Goal: Task Accomplishment & Management: Use online tool/utility

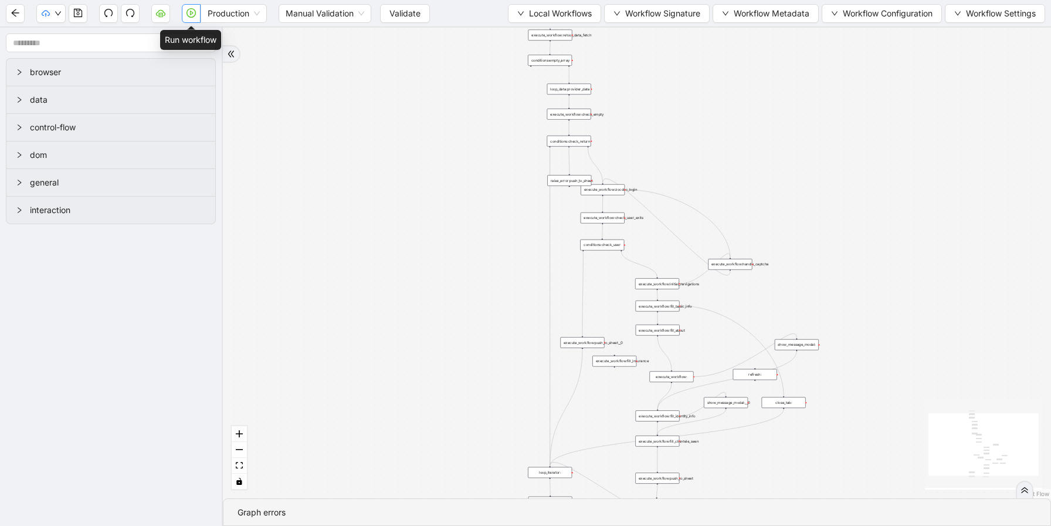
click at [189, 9] on icon "play-circle" at bounding box center [191, 12] width 9 height 9
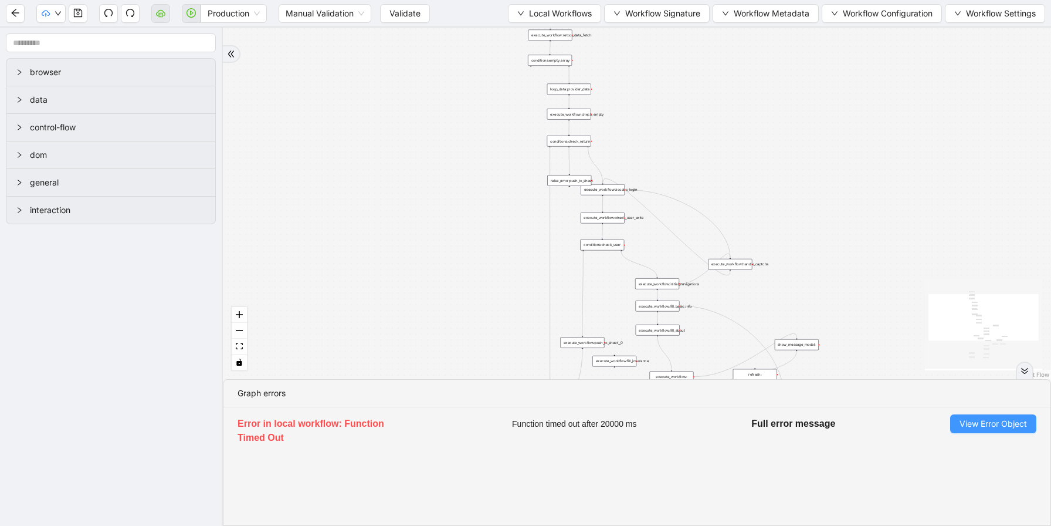
click at [1008, 425] on span "View Error Object" at bounding box center [993, 423] width 67 height 13
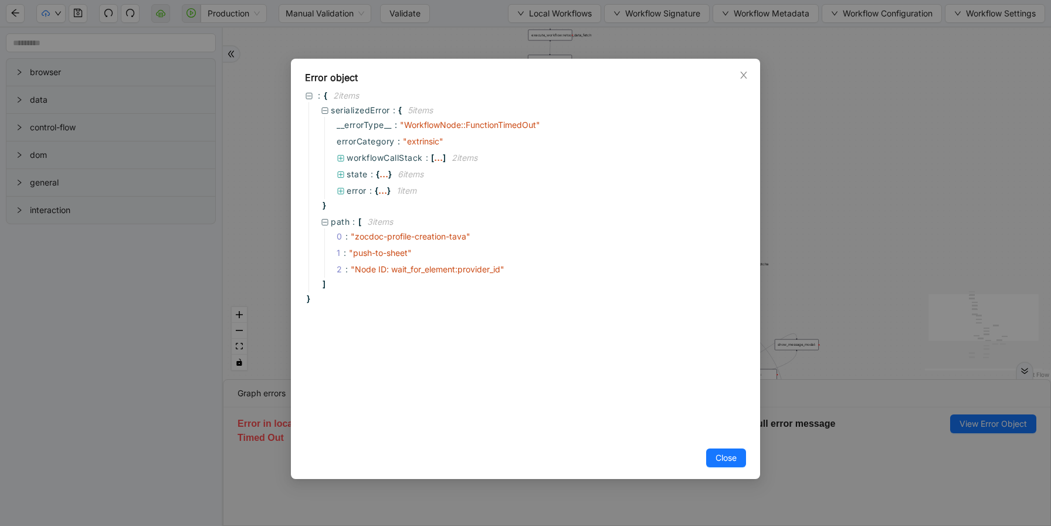
click at [844, 374] on div "Error object : { 2 item s serializedError : { 5 item s __errorType__ : " Workfl…" at bounding box center [525, 263] width 1051 height 526
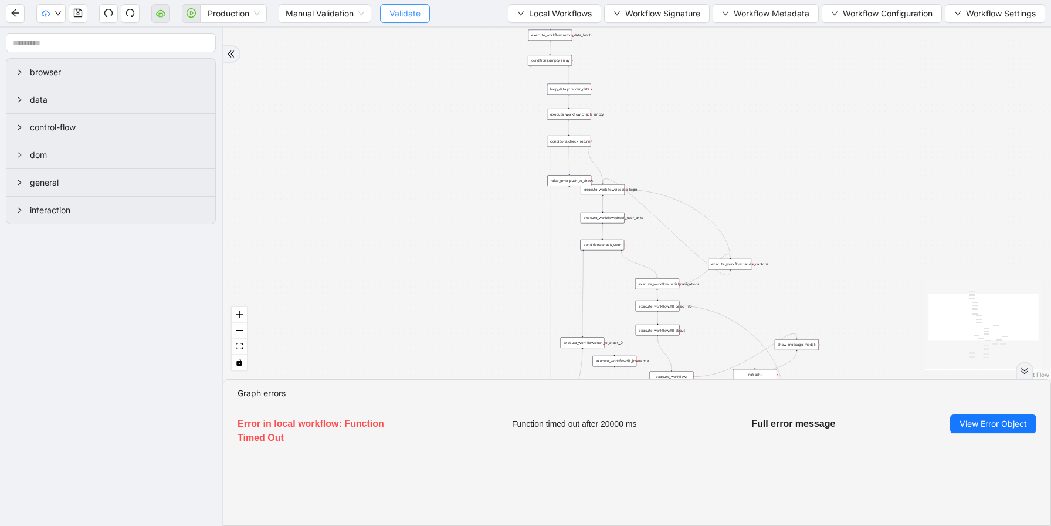
click at [408, 22] on button "Validate" at bounding box center [405, 13] width 50 height 19
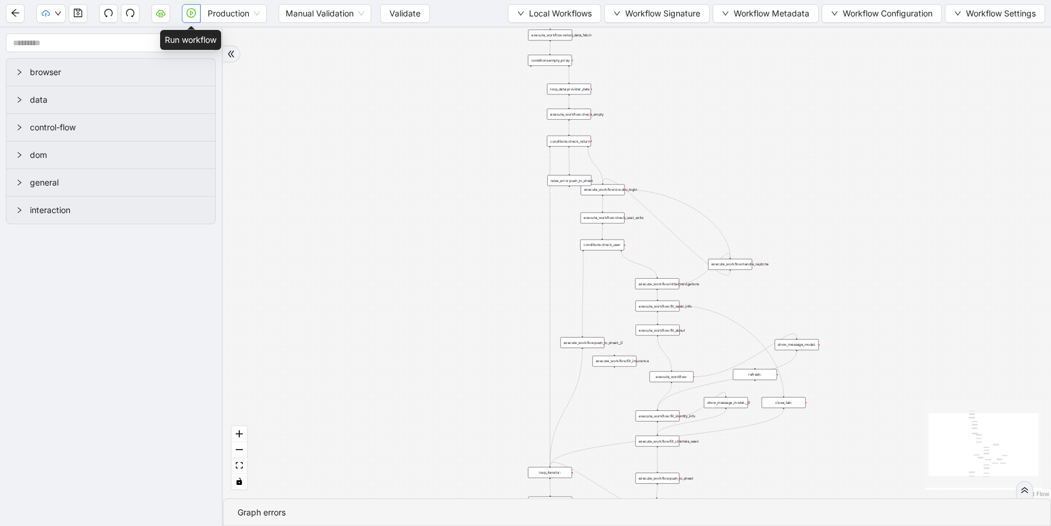
click at [194, 14] on icon "play-circle" at bounding box center [191, 12] width 9 height 9
click at [187, 9] on icon "play-circle" at bounding box center [191, 12] width 9 height 9
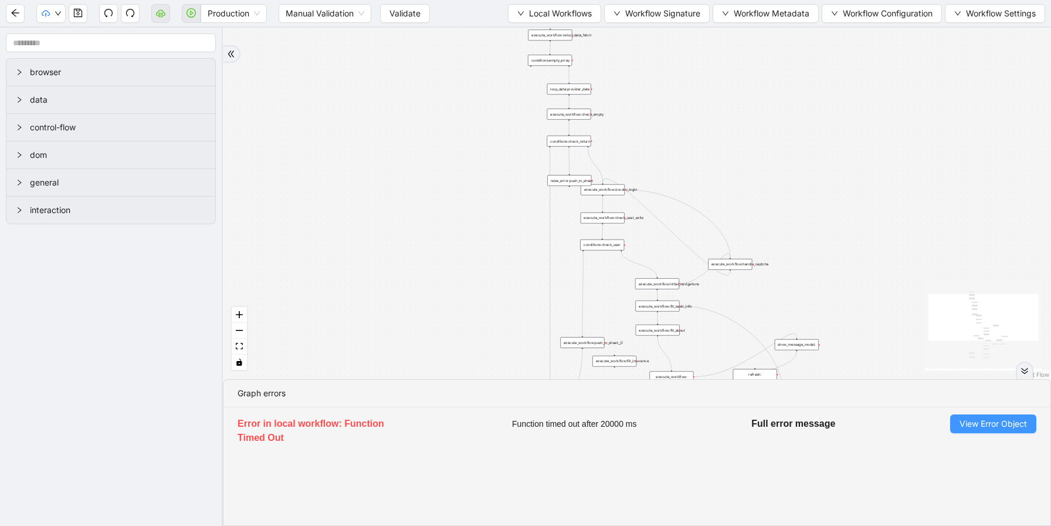
click at [1023, 422] on span "View Error Object" at bounding box center [993, 423] width 67 height 13
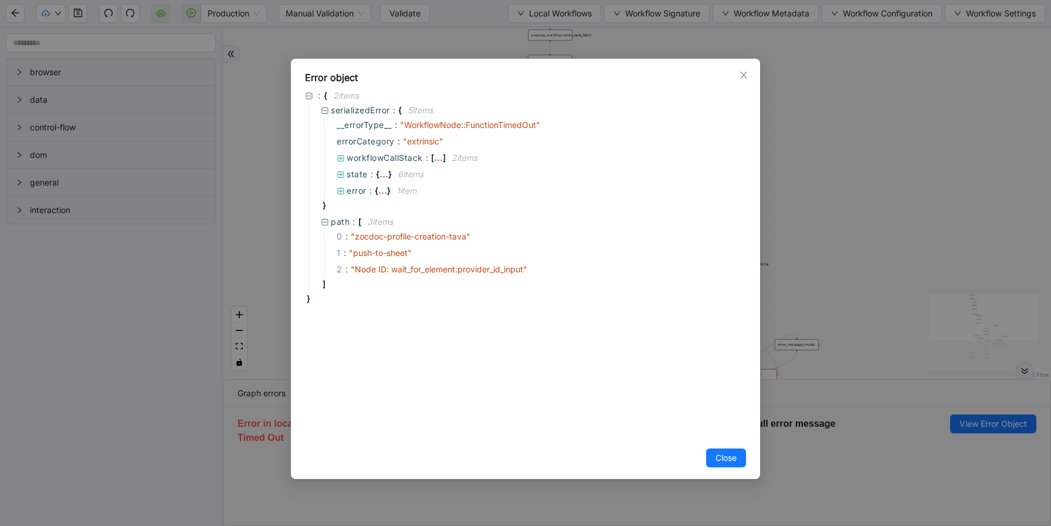
click at [350, 48] on div "Error object : { 2 item s serializedError : { 5 item s __errorType__ : " Workfl…" at bounding box center [525, 263] width 1051 height 526
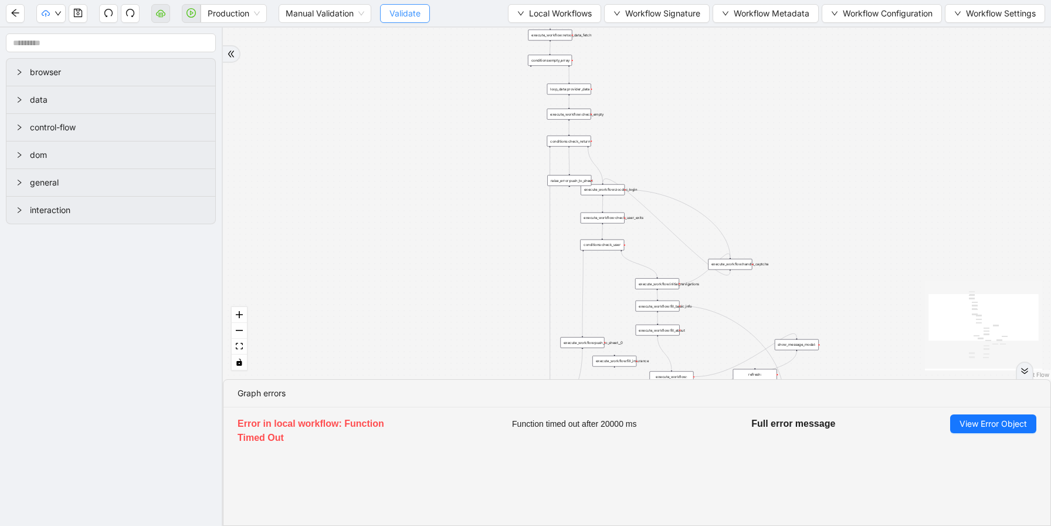
click at [407, 18] on span "Validate" at bounding box center [405, 13] width 31 height 13
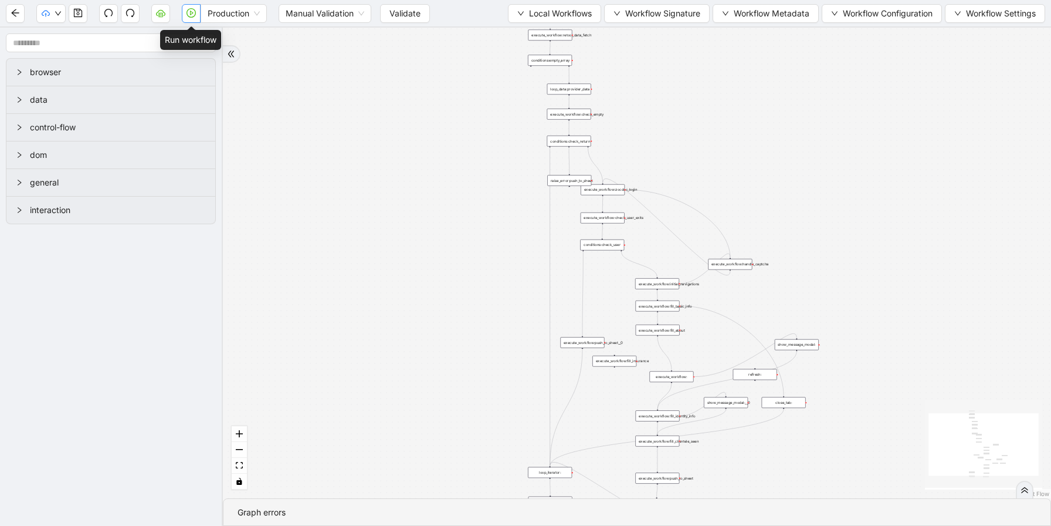
click at [195, 19] on button "button" at bounding box center [191, 13] width 19 height 19
click at [381, 15] on button "Validate" at bounding box center [405, 13] width 50 height 19
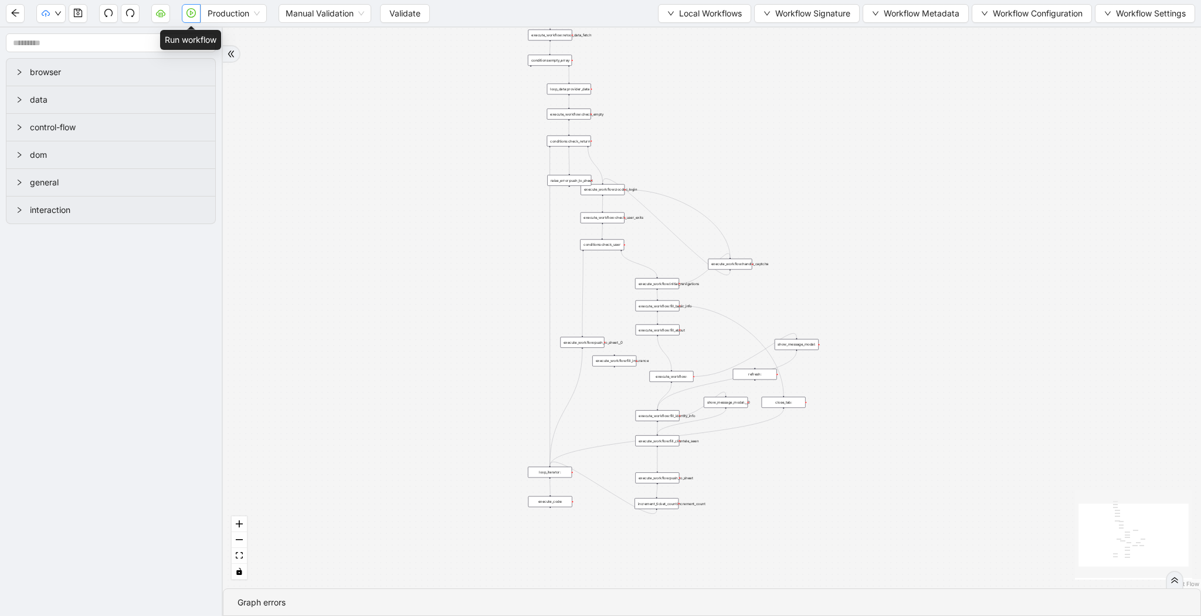
click at [193, 10] on icon "play-circle" at bounding box center [191, 12] width 9 height 9
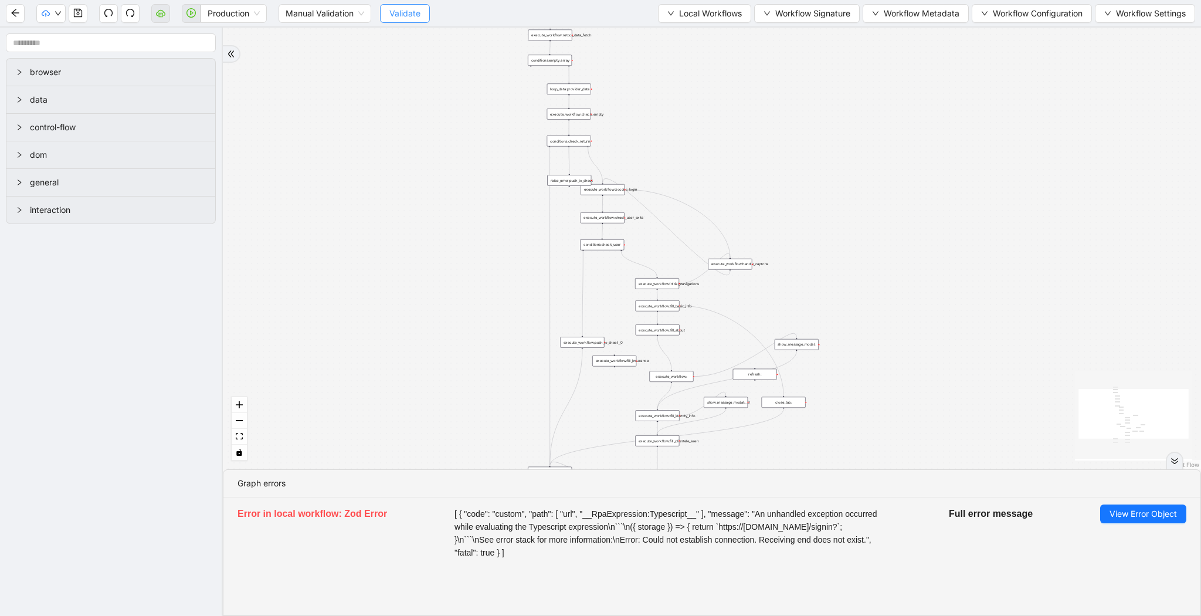
click at [404, 12] on span "Validate" at bounding box center [405, 13] width 31 height 13
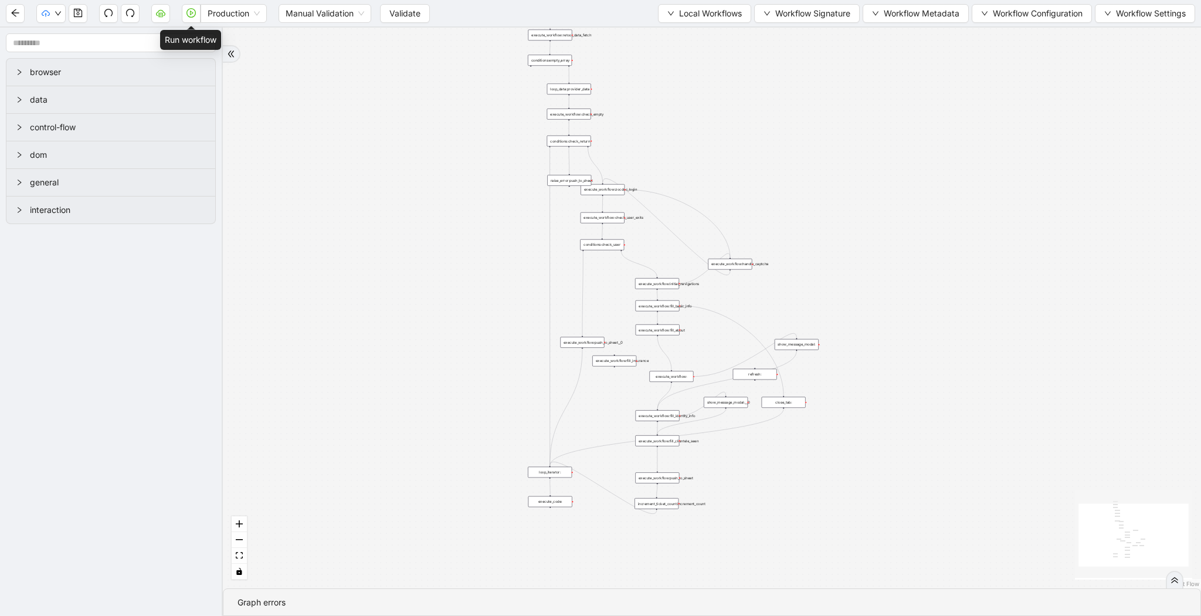
click at [194, 15] on icon "play-circle" at bounding box center [191, 12] width 9 height 9
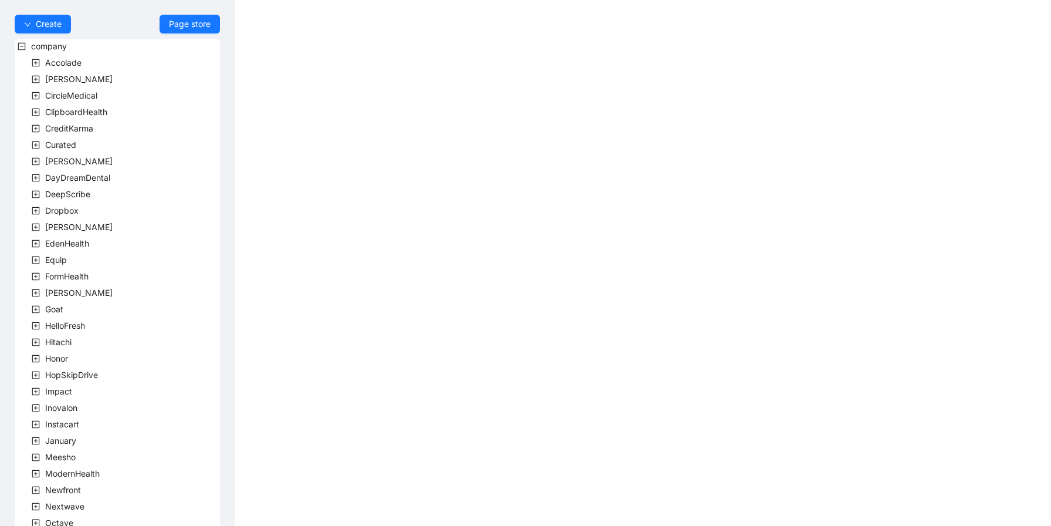
scroll to position [235, 0]
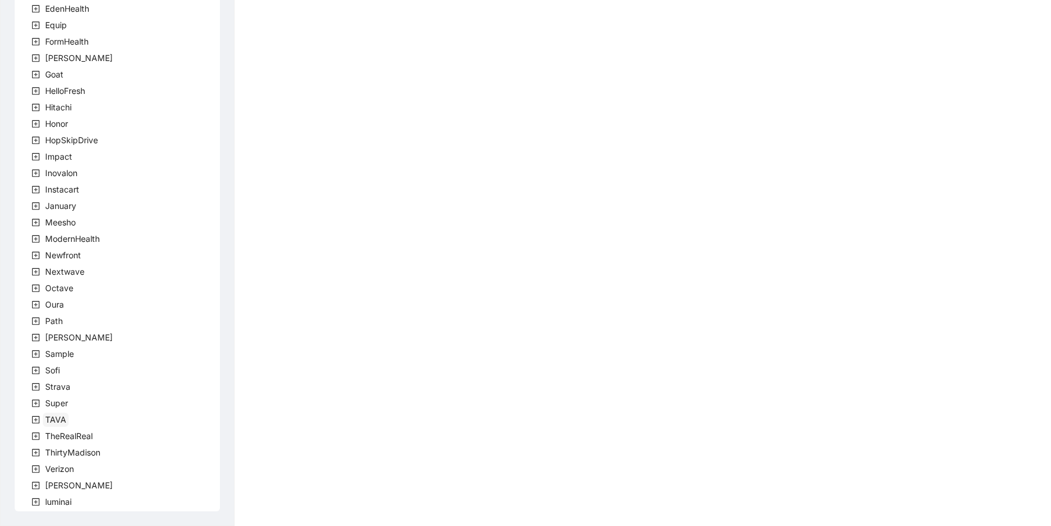
click at [61, 421] on span "TAVA" at bounding box center [55, 419] width 21 height 10
click at [71, 432] on span "team" at bounding box center [68, 436] width 19 height 10
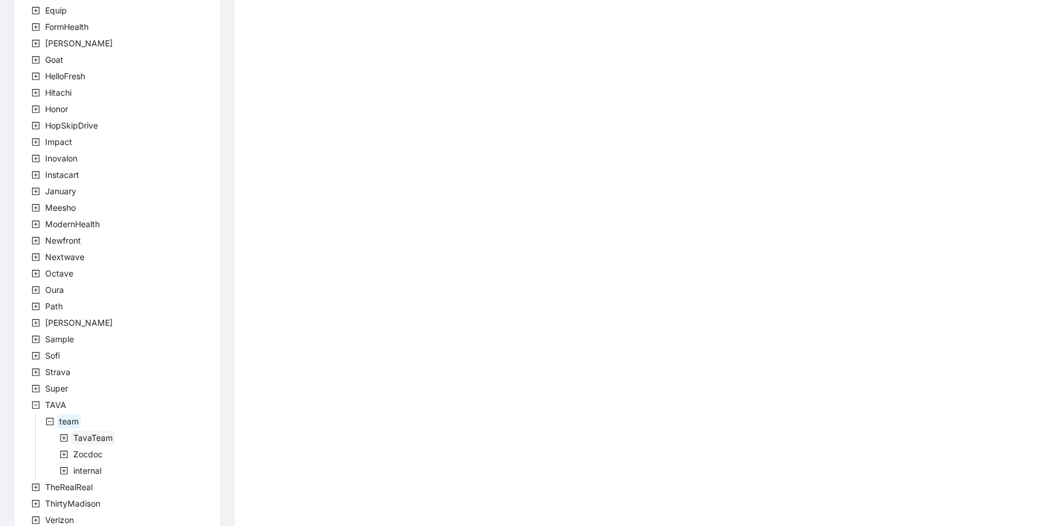
click at [83, 440] on span "TavaTeam" at bounding box center [92, 437] width 39 height 10
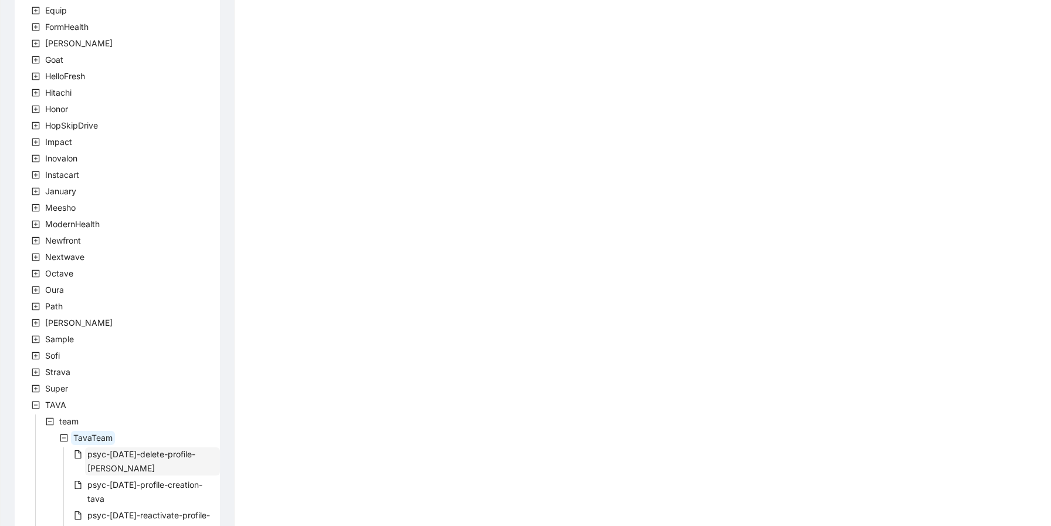
click at [114, 452] on span "psyc-[DATE]-delete-profile-[PERSON_NAME]" at bounding box center [141, 461] width 108 height 24
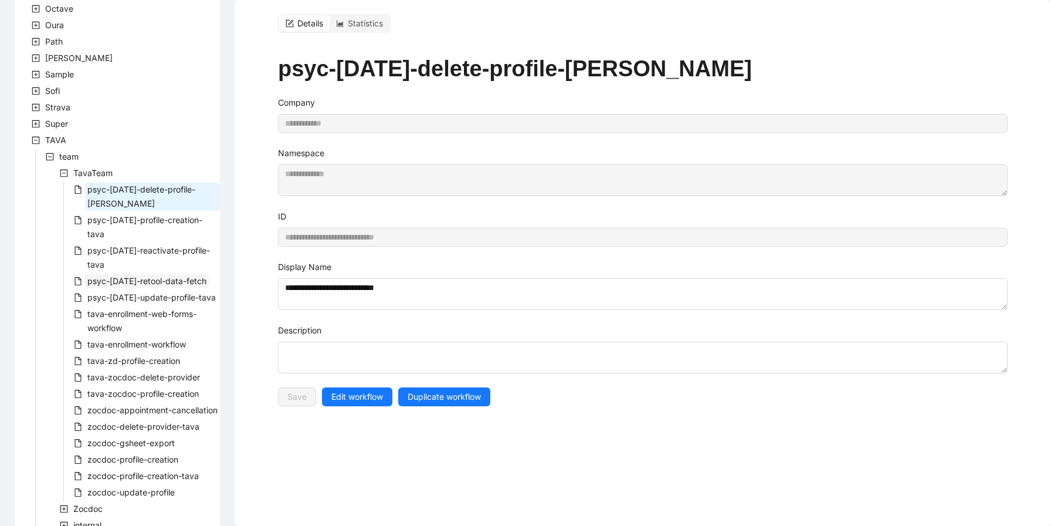
scroll to position [529, 0]
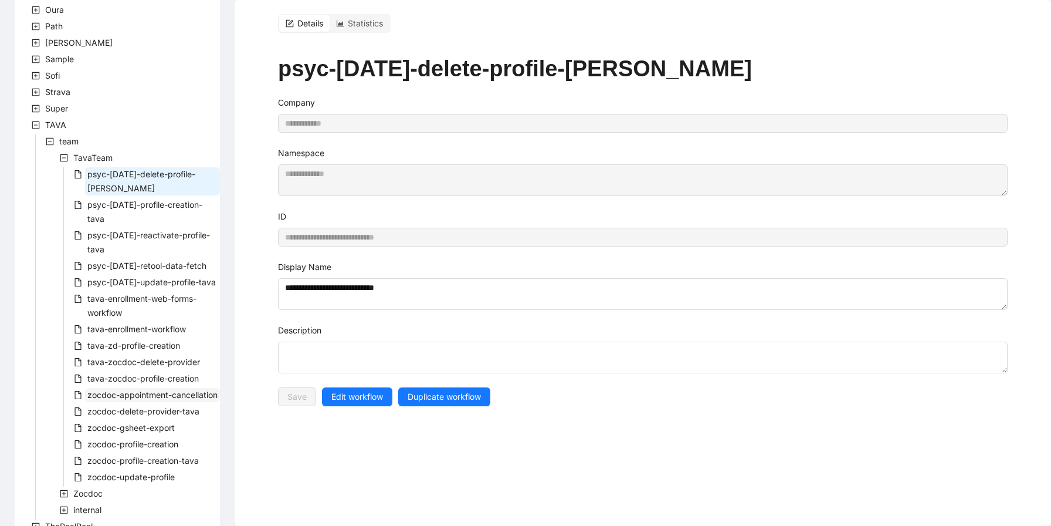
click at [160, 388] on span "zocdoc-appointment-cancellation" at bounding box center [152, 395] width 135 height 14
click at [367, 395] on span "Edit workflow" at bounding box center [357, 396] width 52 height 13
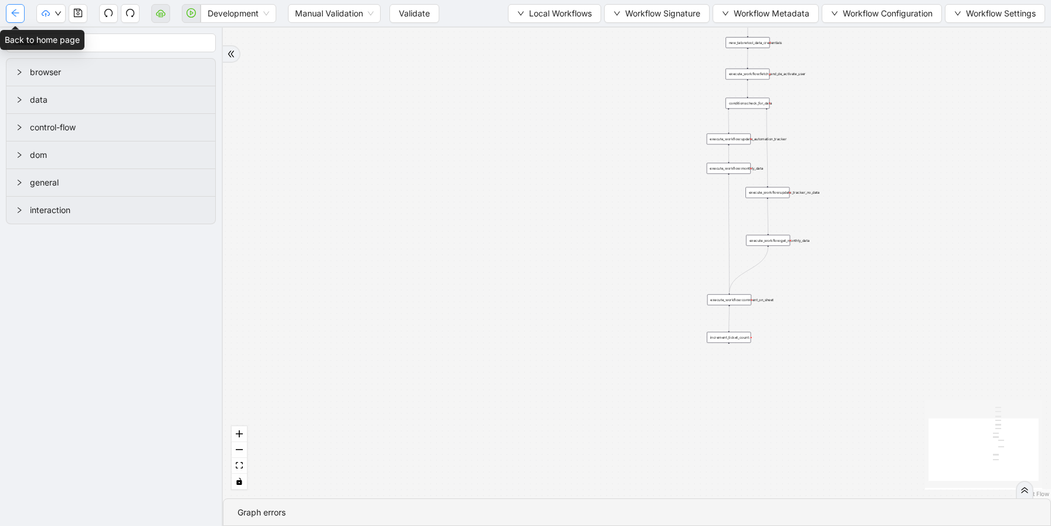
click at [15, 9] on icon "arrow-left" at bounding box center [15, 12] width 9 height 9
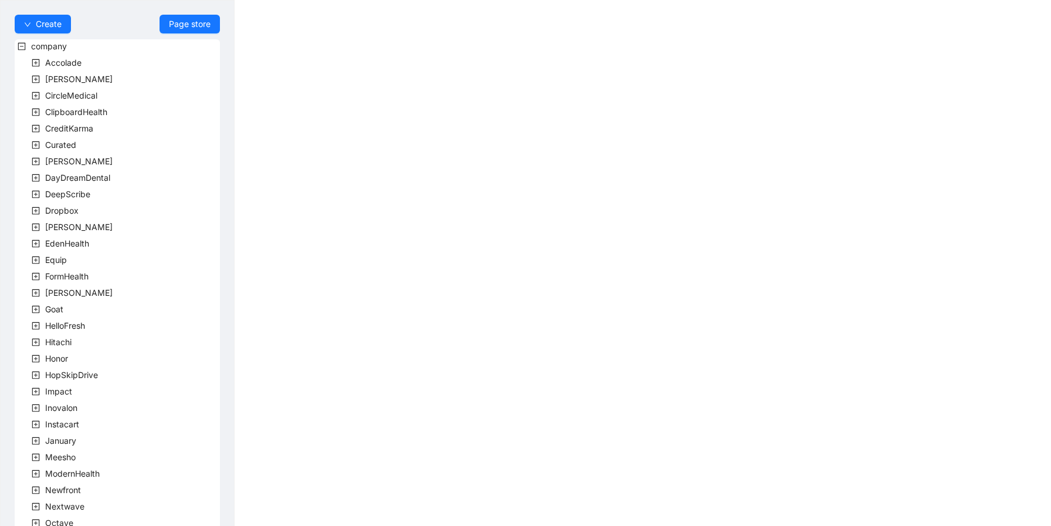
scroll to position [235, 0]
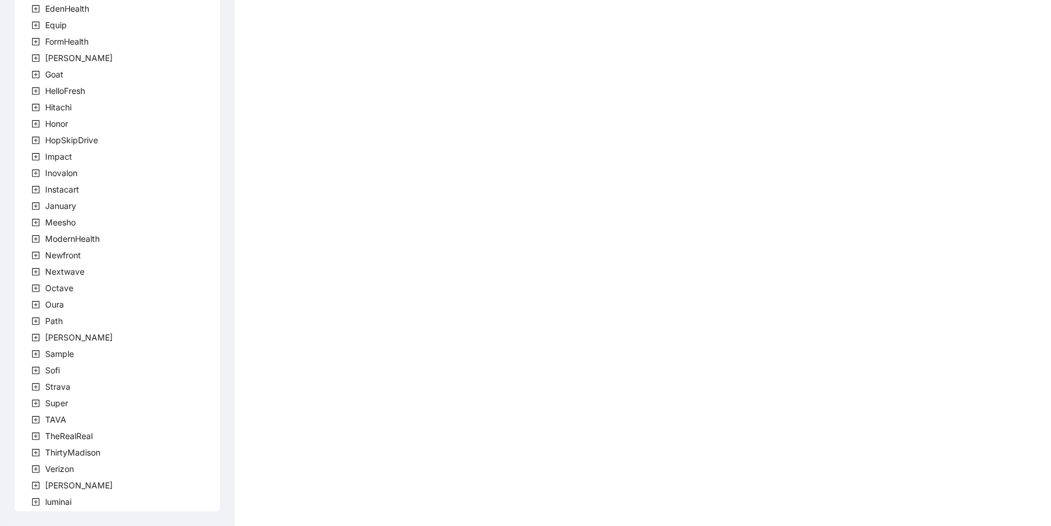
click at [67, 413] on div "TAVA" at bounding box center [42, 420] width 54 height 16
click at [57, 419] on span "TAVA" at bounding box center [55, 419] width 21 height 10
click at [72, 437] on span "team" at bounding box center [68, 436] width 19 height 10
click at [108, 454] on span "TavaTeam" at bounding box center [92, 452] width 39 height 10
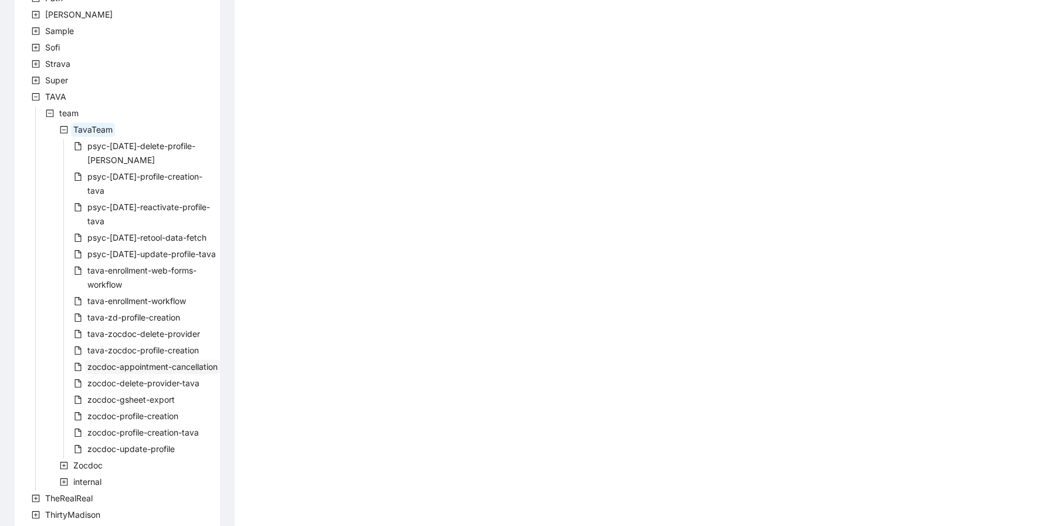
scroll to position [559, 0]
click at [172, 358] on span "zocdoc-appointment-cancellation" at bounding box center [152, 365] width 135 height 14
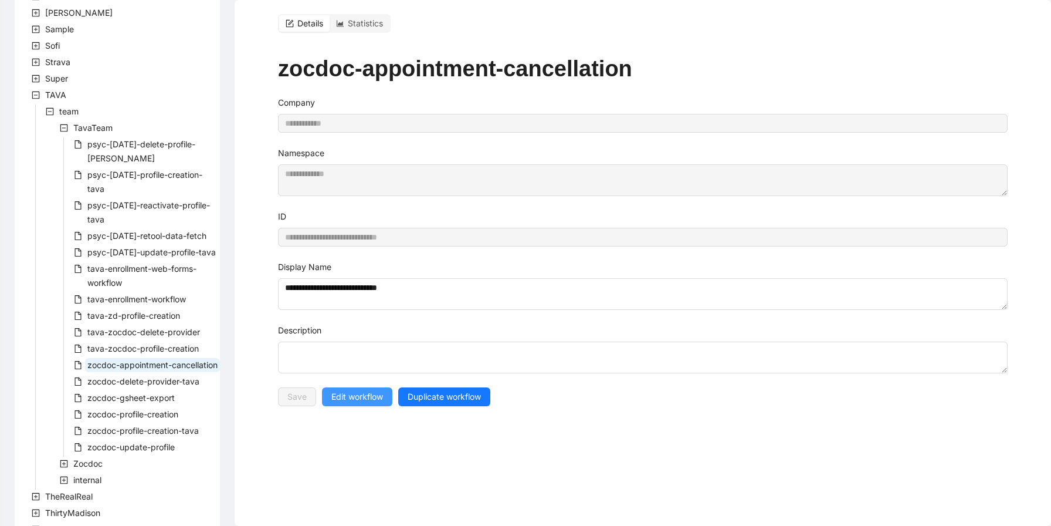
click at [367, 402] on span "Edit workflow" at bounding box center [357, 396] width 52 height 13
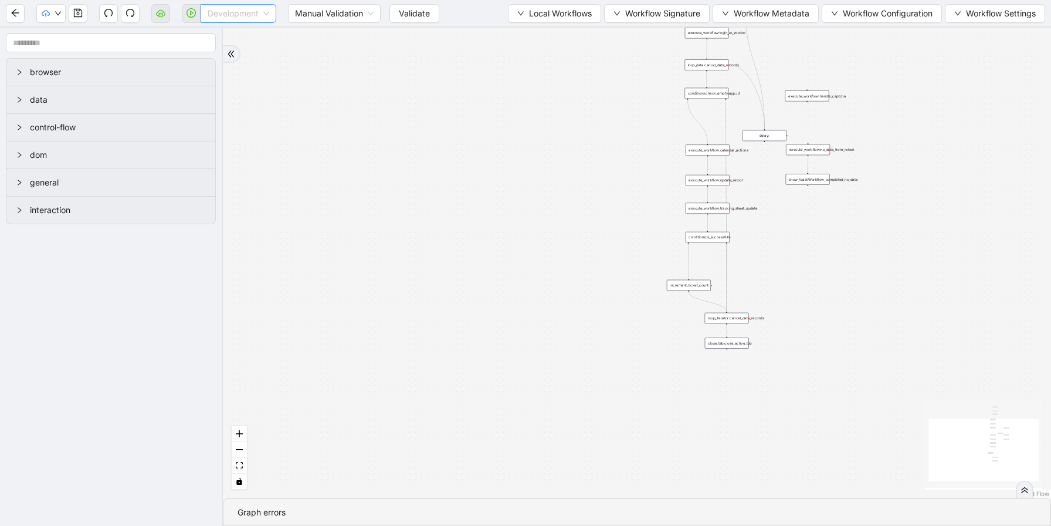
click at [235, 22] on span "Development" at bounding box center [239, 14] width 62 height 18
click at [240, 58] on div "Production" at bounding box center [238, 55] width 57 height 13
click at [377, 18] on div "Manual Validation Validate" at bounding box center [354, 13] width 151 height 19
click at [400, 18] on span "Validate" at bounding box center [405, 13] width 31 height 13
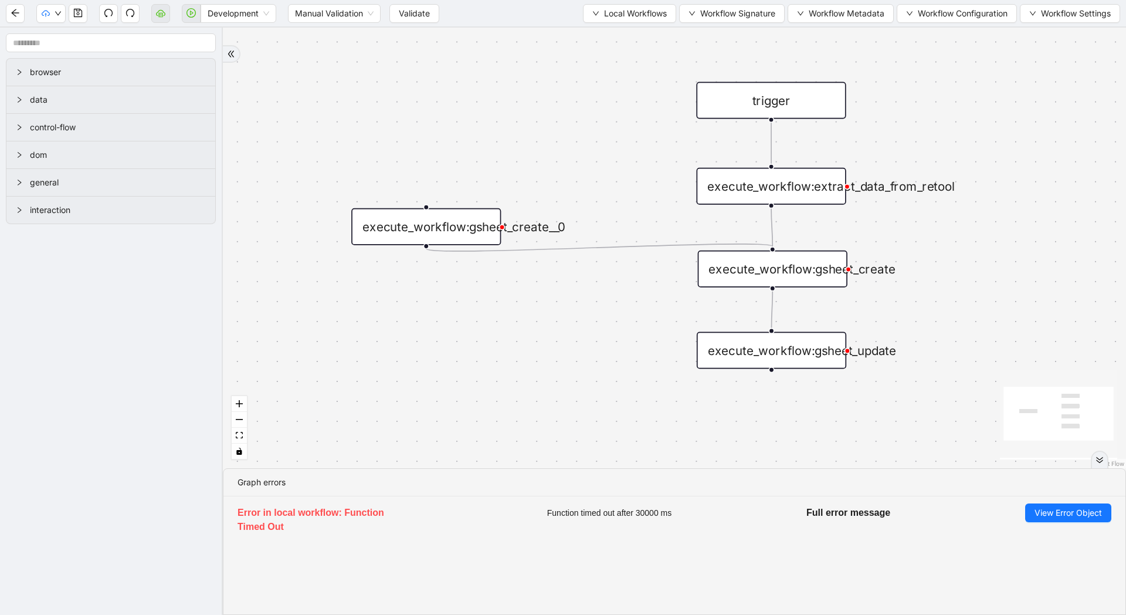
drag, startPoint x: 612, startPoint y: 347, endPoint x: 396, endPoint y: 395, distance: 221.8
click at [396, 395] on div "trigger execute_workflow:extract_data_from_retool execute_workflow:gsheet_creat…" at bounding box center [674, 248] width 903 height 441
